Goal: Information Seeking & Learning: Learn about a topic

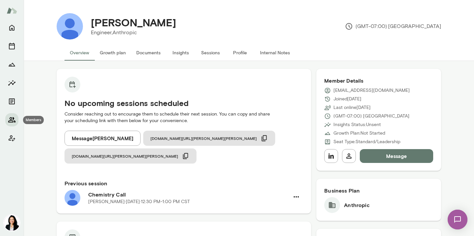
click at [13, 119] on icon "Members" at bounding box center [11, 119] width 7 height 5
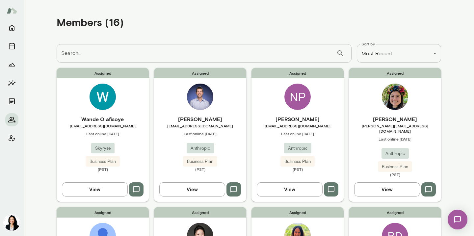
click at [198, 131] on span "Last online [DATE]" at bounding box center [200, 133] width 92 height 5
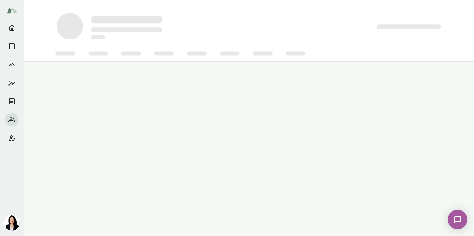
click at [198, 131] on main at bounding box center [249, 118] width 451 height 236
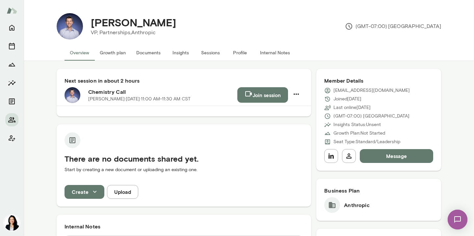
click at [237, 53] on button "Profile" at bounding box center [240, 53] width 30 height 16
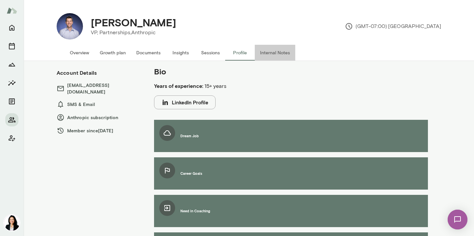
click at [271, 55] on button "Internal Notes" at bounding box center [275, 53] width 41 height 16
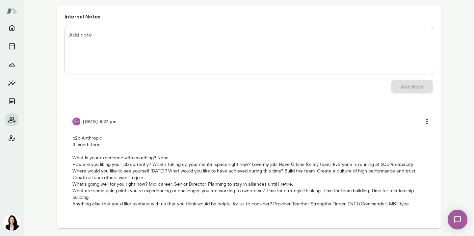
scroll to position [65, 0]
drag, startPoint x: 272, startPoint y: 204, endPoint x: 411, endPoint y: 203, distance: 139.4
click at [411, 203] on p "b2b Anthropic 3 month term What is your experience with coaching? None How are …" at bounding box center [248, 171] width 353 height 72
copy p "Provider-Teacher Strengths Finder. ENTJ (Commander) MBT type."
drag, startPoint x: 73, startPoint y: 158, endPoint x: 389, endPoint y: 208, distance: 319.8
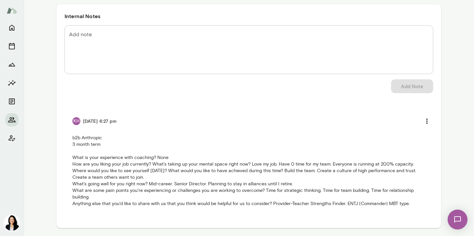
click at [389, 208] on li "KH [DATE] 6:27 pm b2b Anthropic 3 month term What is your experience with coach…" at bounding box center [249, 160] width 369 height 109
copy p "What is your experience with coaching? None How are you liking your job current…"
click at [12, 119] on icon "Members" at bounding box center [12, 120] width 8 height 8
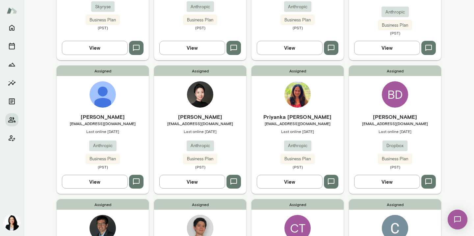
scroll to position [144, 0]
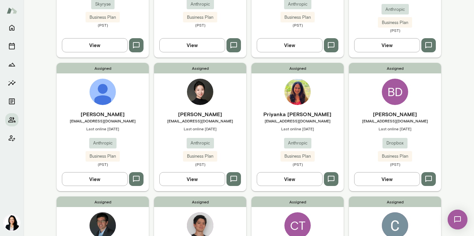
click at [193, 127] on div "[PERSON_NAME] [PERSON_NAME][EMAIL_ADDRESS][DOMAIN_NAME] Last online [DATE] Anth…" at bounding box center [200, 138] width 92 height 57
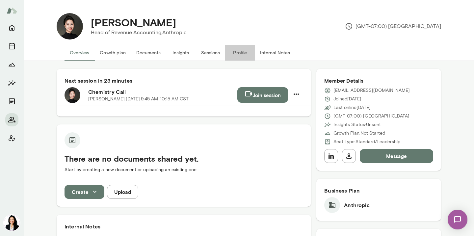
click at [240, 53] on button "Profile" at bounding box center [240, 53] width 30 height 16
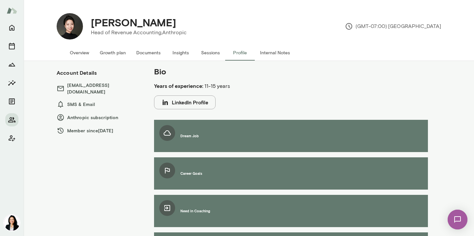
click at [267, 54] on button "Internal Notes" at bounding box center [275, 53] width 41 height 16
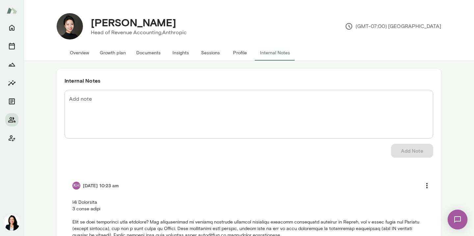
click at [238, 52] on button "Profile" at bounding box center [240, 53] width 30 height 16
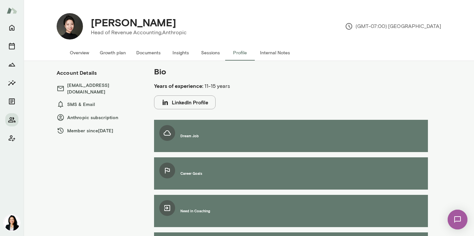
click at [85, 53] on button "Overview" at bounding box center [80, 53] width 30 height 16
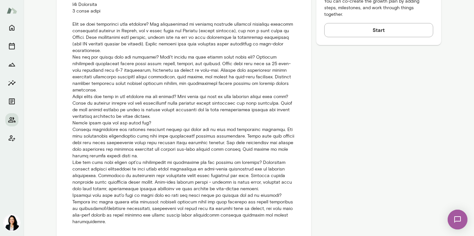
scroll to position [339, 0]
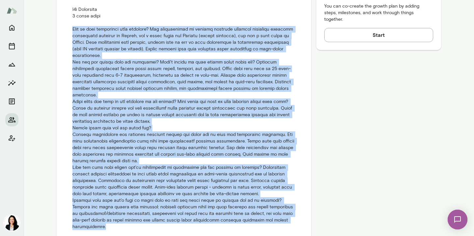
drag, startPoint x: 74, startPoint y: 29, endPoint x: 149, endPoint y: 232, distance: 216.9
click at [149, 232] on li "KH [DATE] 10:23 am" at bounding box center [184, 108] width 239 height 261
copy p "What is your experience with coaching? Has participated in various coaching pro…"
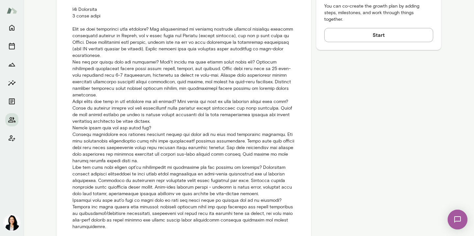
click at [301, 126] on li "KH [DATE] 10:23 am" at bounding box center [184, 108] width 239 height 261
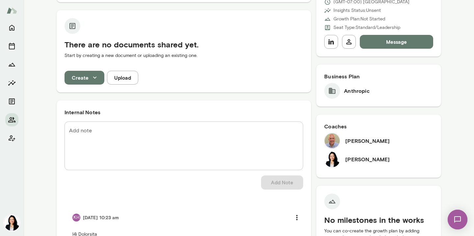
scroll to position [0, 0]
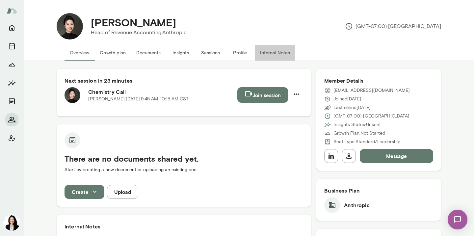
click at [266, 53] on button "Internal Notes" at bounding box center [275, 53] width 41 height 16
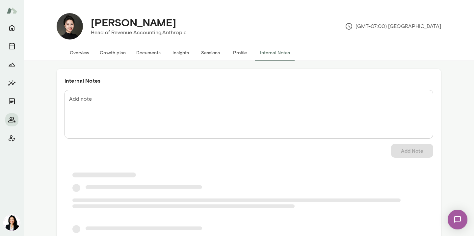
click at [236, 52] on button "Profile" at bounding box center [240, 53] width 30 height 16
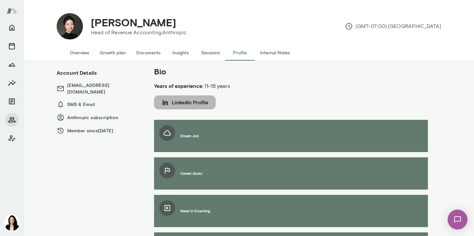
click at [192, 102] on button "LinkedIn Profile" at bounding box center [185, 103] width 62 height 14
click at [275, 53] on button "Internal Notes" at bounding box center [275, 53] width 41 height 16
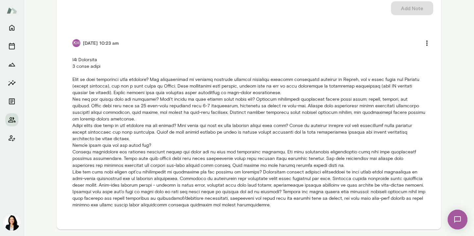
scroll to position [144, 0]
